Goal: Information Seeking & Learning: Learn about a topic

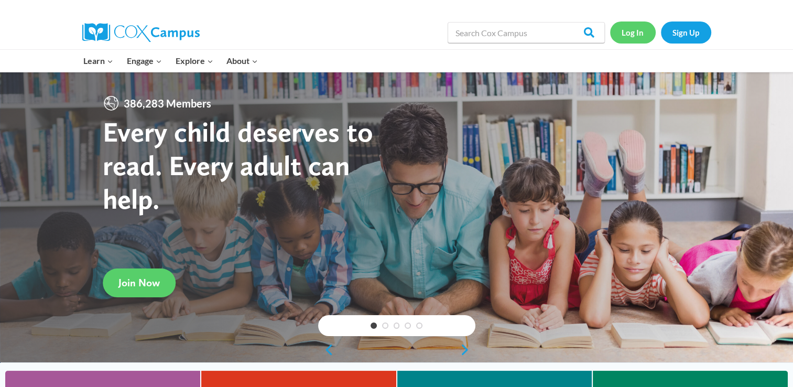
click at [639, 36] on link "Log In" at bounding box center [633, 31] width 46 height 21
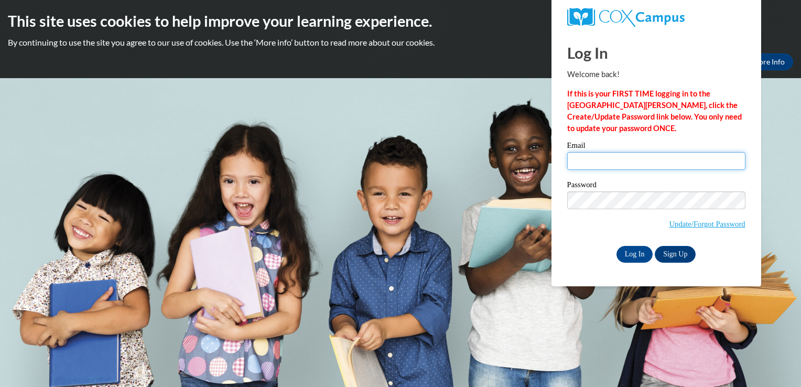
click at [629, 160] on input "Email" at bounding box center [656, 161] width 178 height 18
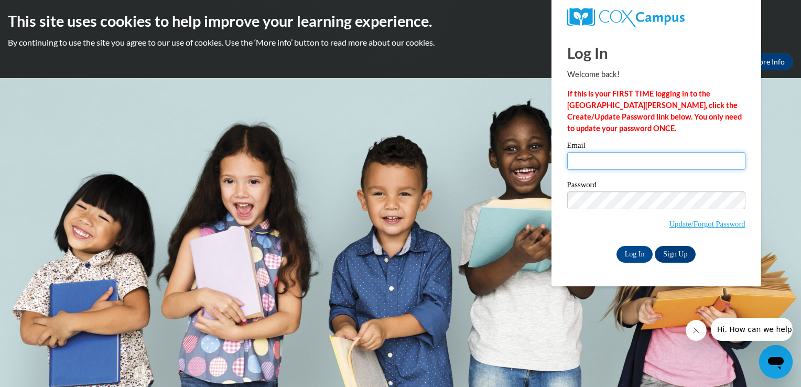
type input "Kilgore-Conower.Kristin.N@muscogee.k12.ga.us"
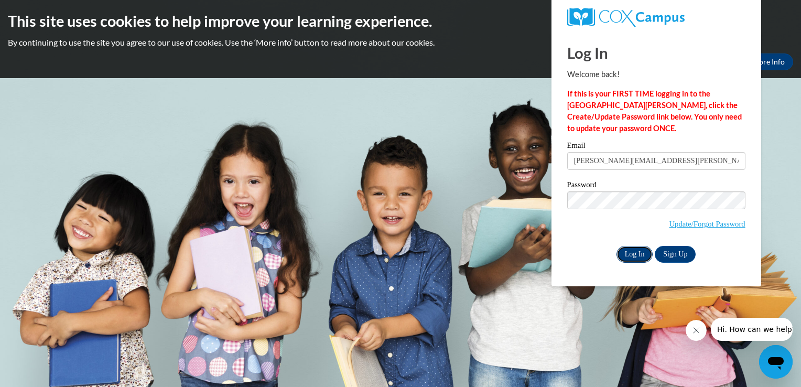
click at [629, 253] on input "Log In" at bounding box center [635, 254] width 37 height 17
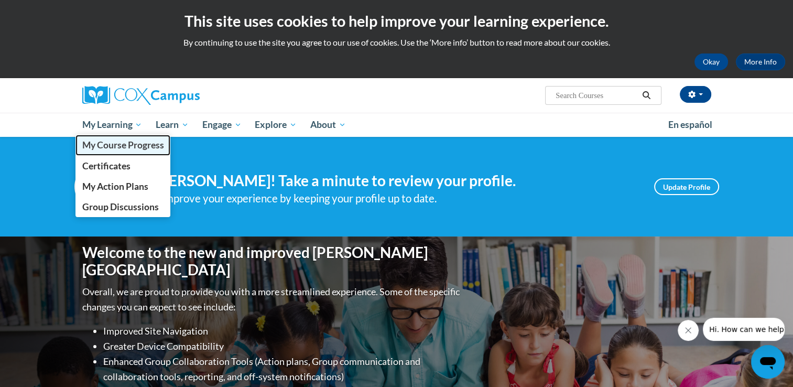
click at [119, 146] on span "My Course Progress" at bounding box center [123, 144] width 82 height 11
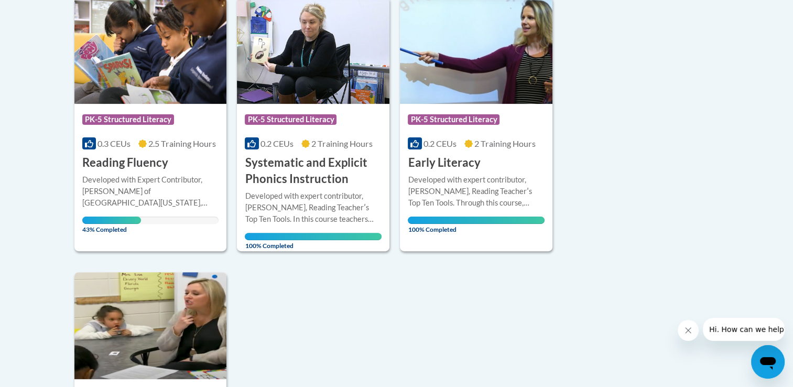
scroll to position [321, 0]
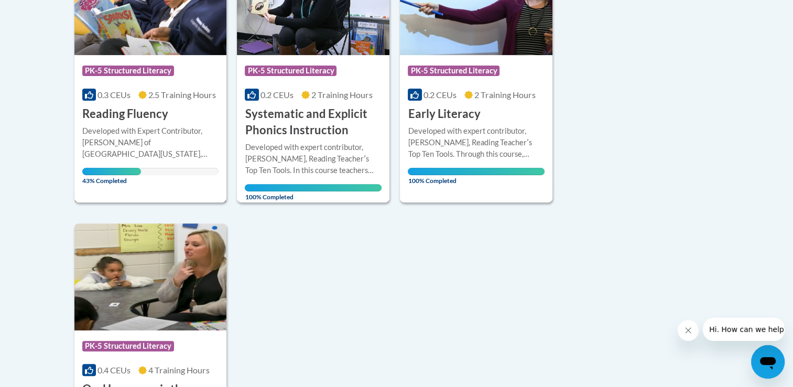
click at [176, 115] on div "Course Category: PK-5 Structured Literacy 0.3 CEUs 2.5 Training Hours COURSE Re…" at bounding box center [150, 88] width 153 height 67
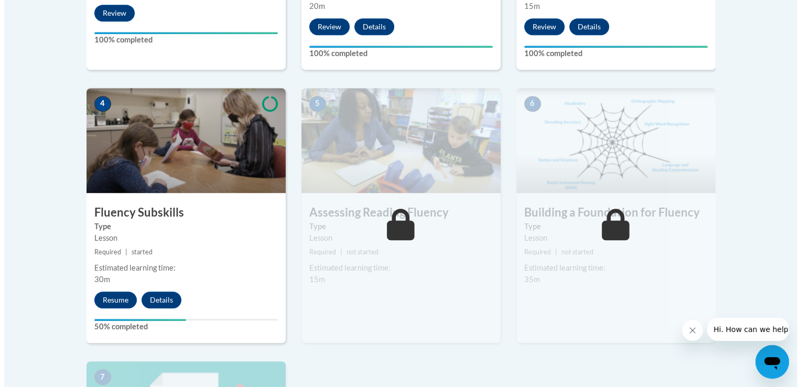
scroll to position [545, 0]
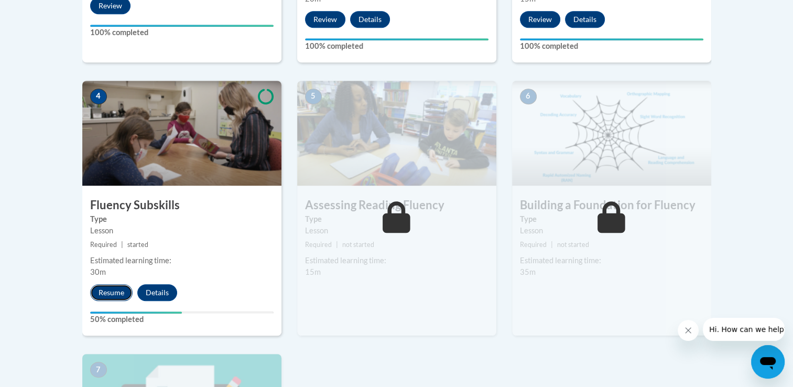
click at [120, 293] on button "Resume" at bounding box center [111, 292] width 42 height 17
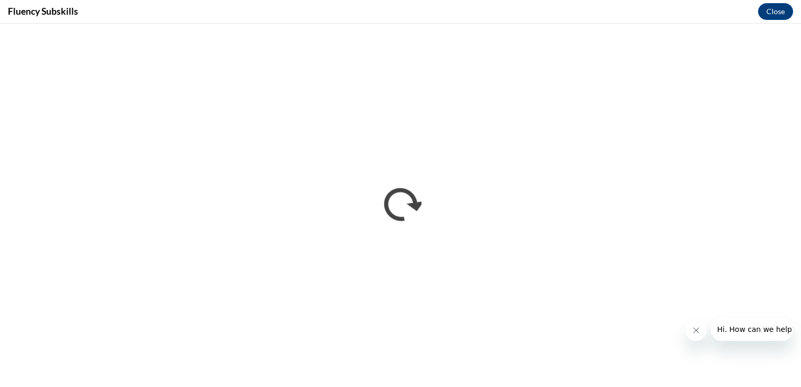
scroll to position [0, 0]
